Goal: Entertainment & Leisure: Consume media (video, audio)

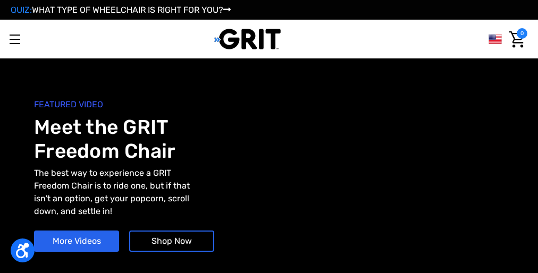
click at [269, 182] on div at bounding box center [386, 188] width 235 height 190
click at [0, 0] on link "Videos" at bounding box center [0, 0] width 0 height 0
click at [269, 182] on div at bounding box center [386, 188] width 235 height 190
click at [0, 0] on link "Videos" at bounding box center [0, 0] width 0 height 0
click at [269, 182] on div at bounding box center [386, 188] width 235 height 190
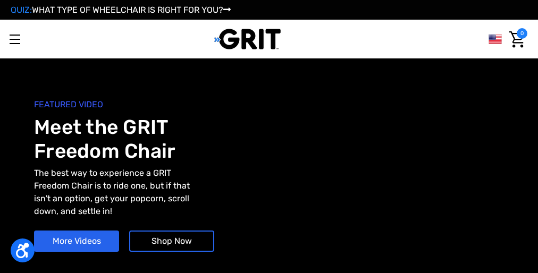
click at [0, 0] on link "Videos" at bounding box center [0, 0] width 0 height 0
click at [269, 182] on div at bounding box center [386, 188] width 235 height 190
click at [0, 0] on link "Videos" at bounding box center [0, 0] width 0 height 0
click at [269, 182] on div at bounding box center [386, 188] width 235 height 190
click at [0, 0] on link "Videos" at bounding box center [0, 0] width 0 height 0
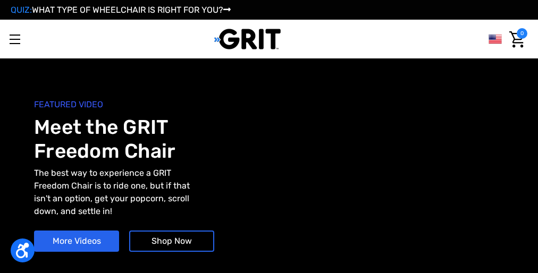
click at [269, 182] on div at bounding box center [386, 188] width 235 height 190
click at [0, 0] on link "Videos" at bounding box center [0, 0] width 0 height 0
click at [269, 182] on div at bounding box center [386, 188] width 235 height 190
click at [0, 0] on link "Videos" at bounding box center [0, 0] width 0 height 0
click at [269, 182] on div at bounding box center [386, 188] width 235 height 190
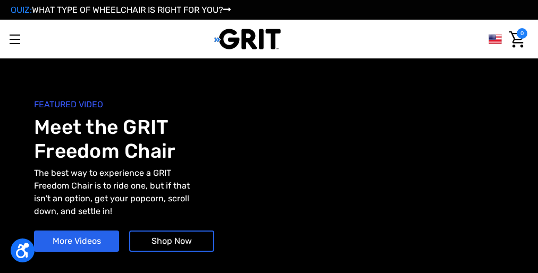
click at [0, 0] on link "Videos" at bounding box center [0, 0] width 0 height 0
click at [269, 182] on div at bounding box center [386, 188] width 235 height 190
click at [0, 0] on link "Videos" at bounding box center [0, 0] width 0 height 0
